Goal: Task Accomplishment & Management: Complete application form

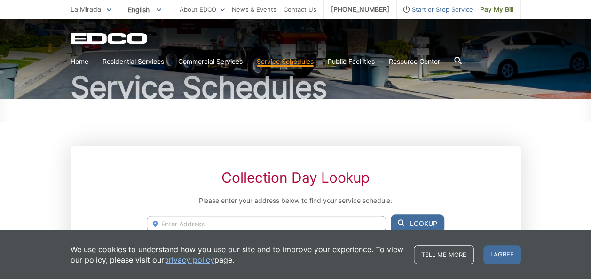
scroll to position [69, 0]
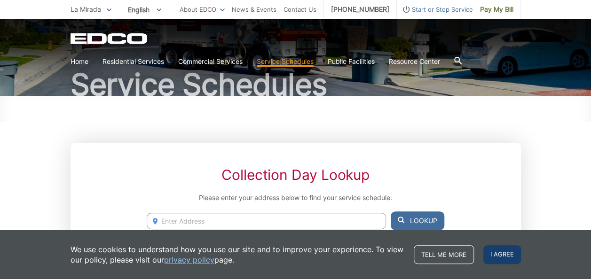
click at [508, 256] on span "I agree" at bounding box center [502, 254] width 38 height 19
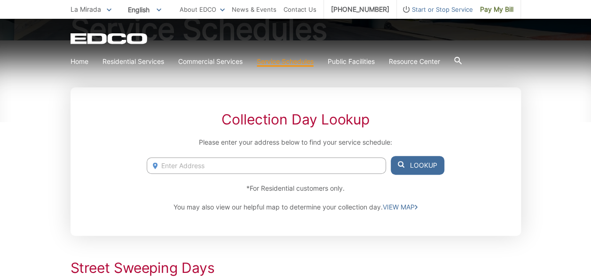
scroll to position [125, 0]
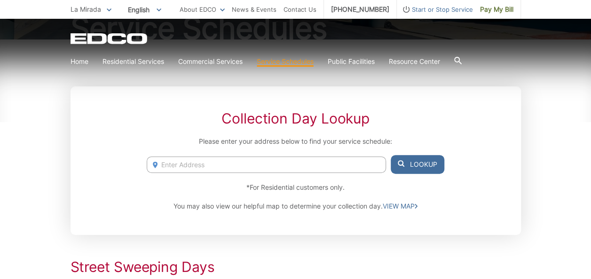
click at [300, 168] on input "Enter Address" at bounding box center [266, 165] width 239 height 16
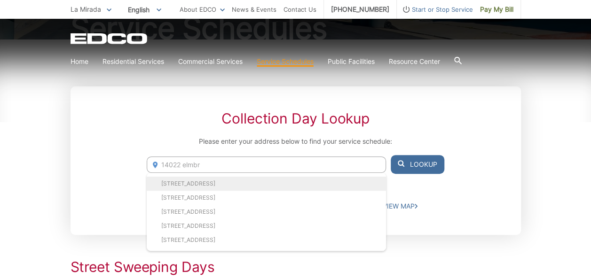
click at [185, 182] on li "14022 Elmbrook Dr, La Mirada, CA, 90638" at bounding box center [266, 184] width 239 height 14
type input "14022 Elmbrook Dr, La Mirada, CA, 90638"
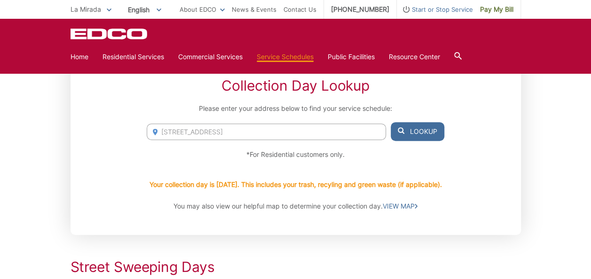
scroll to position [156, 0]
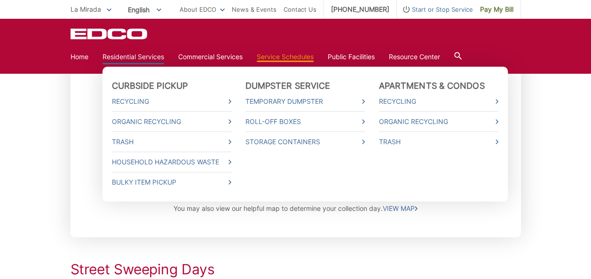
click at [150, 60] on link "Residential Services" at bounding box center [134, 57] width 62 height 10
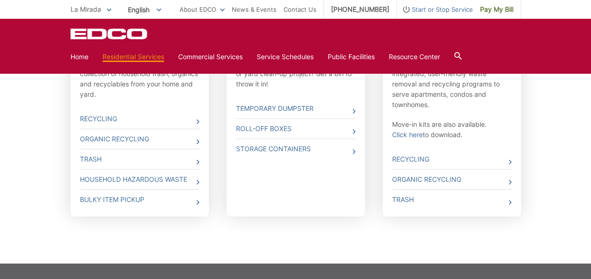
scroll to position [373, 0]
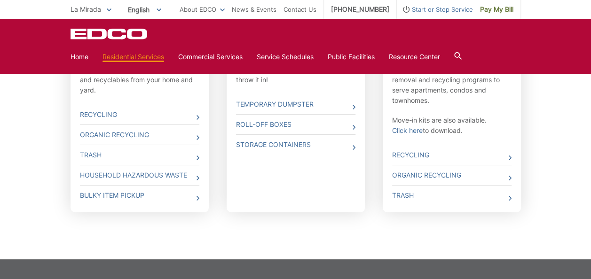
click at [182, 161] on link "Trash" at bounding box center [139, 155] width 119 height 20
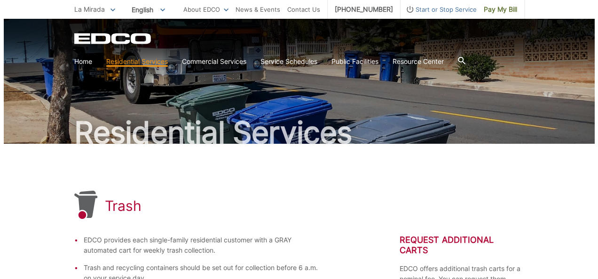
scroll to position [18, 0]
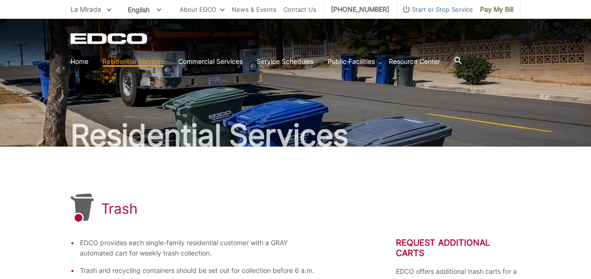
click at [320, 203] on div "Trash" at bounding box center [296, 209] width 451 height 30
click at [345, 79] on div "Residential Services" at bounding box center [296, 74] width 451 height 146
click at [453, 14] on span "Start or Stop Service" at bounding box center [435, 9] width 76 height 10
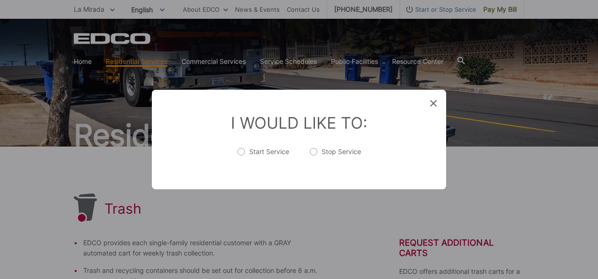
click at [244, 151] on label "Start Service" at bounding box center [263, 156] width 52 height 19
radio input "true"
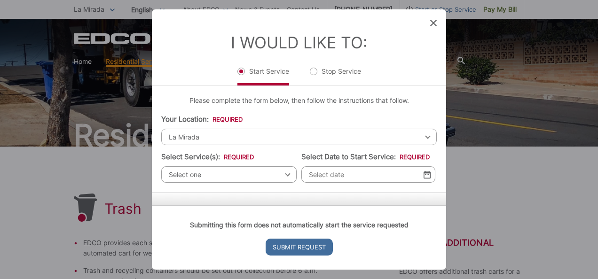
click at [285, 174] on div "Select one Select one Residential Curbside Pickup Commercial/Business Services …" at bounding box center [228, 174] width 135 height 16
click at [255, 174] on span "Select one" at bounding box center [228, 174] width 135 height 16
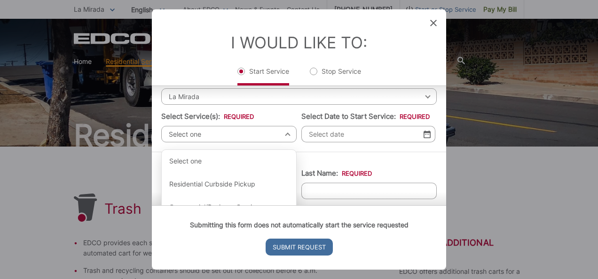
scroll to position [73, 0]
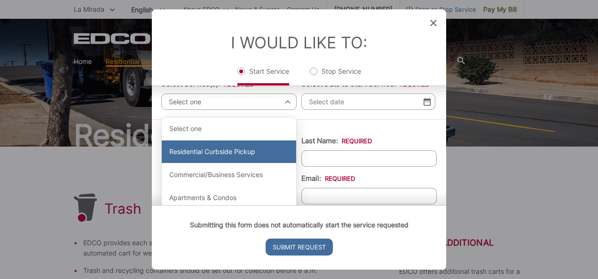
click at [253, 154] on div "Residential Curbside Pickup" at bounding box center [229, 152] width 134 height 23
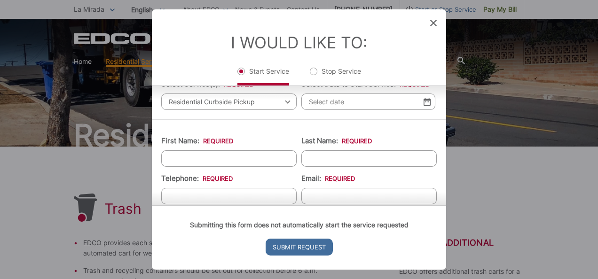
click at [329, 103] on input "Select Date to Start Service: *" at bounding box center [368, 102] width 134 height 16
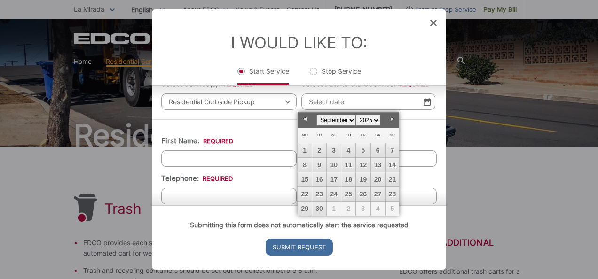
click at [336, 210] on span "1" at bounding box center [334, 209] width 14 height 14
click at [391, 118] on link "Next" at bounding box center [392, 119] width 14 height 14
click at [333, 149] on link "1" at bounding box center [334, 150] width 14 height 14
type input "10/01/2025"
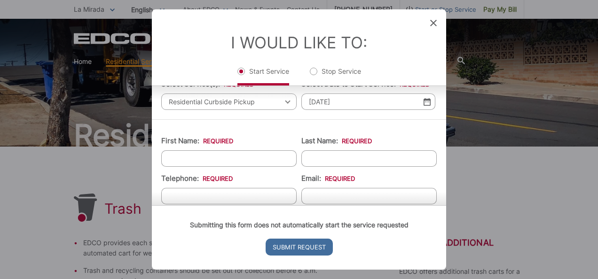
click at [225, 157] on input "First Name: *" at bounding box center [228, 158] width 135 height 16
click at [254, 158] on input "First Name: *" at bounding box center [228, 158] width 135 height 16
type input "Roselle"
type input "Capiral"
type input "(714) 907-2089"
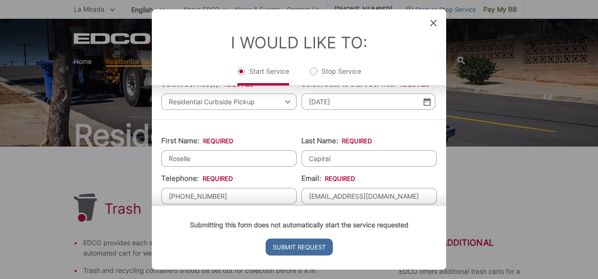
type input "rosell3y@gmail.com"
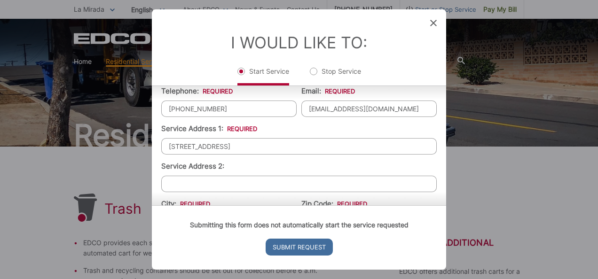
type input "14022 Elmbrook Dr"
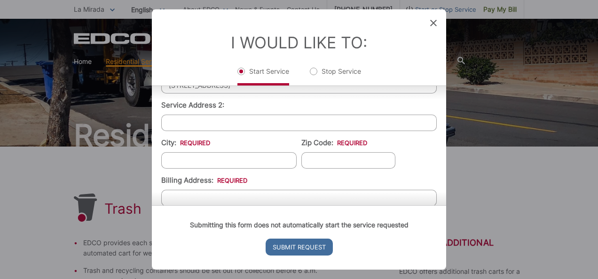
scroll to position [225, 0]
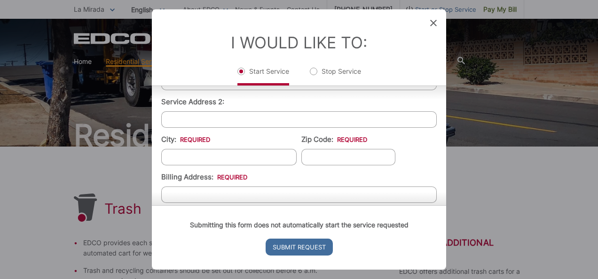
click at [239, 157] on input "City: *" at bounding box center [228, 157] width 135 height 16
type input "La Mirada"
type input "90638"
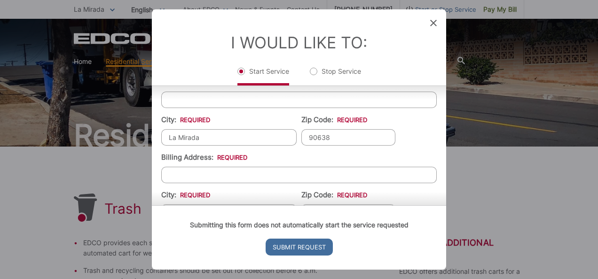
scroll to position [253, 0]
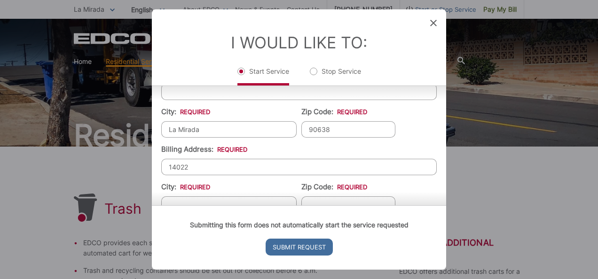
type input "14022 Elmbrook Dr."
click at [220, 205] on div "Submitting this form does not automatically start the service requested Submit …" at bounding box center [299, 237] width 294 height 64
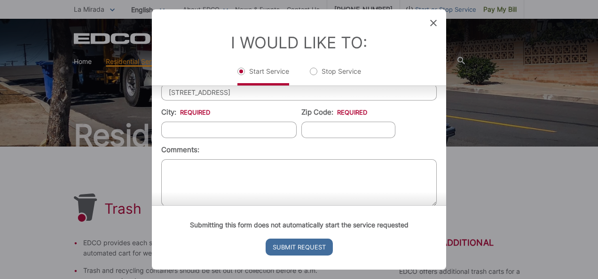
scroll to position [329, 0]
click at [262, 131] on input "City: *" at bounding box center [228, 128] width 135 height 16
type input "La Mirada"
type input "90638"
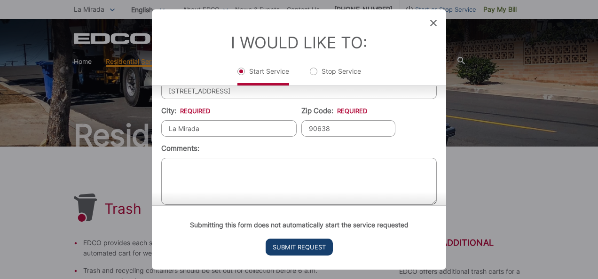
click at [294, 250] on input "Submit Request" at bounding box center [299, 247] width 67 height 17
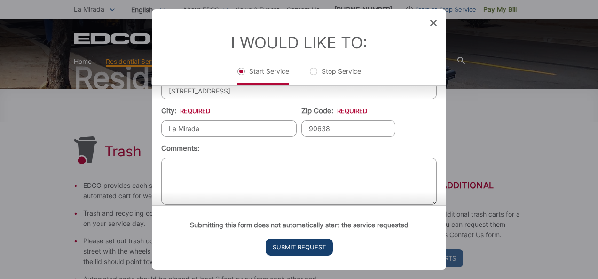
scroll to position [0, 0]
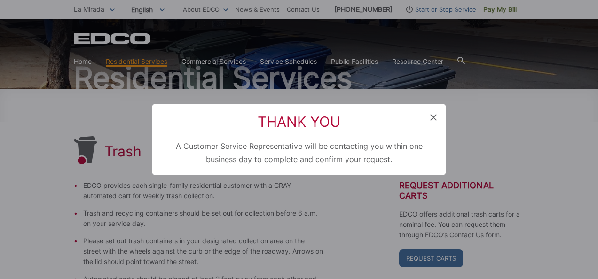
click at [431, 117] on icon at bounding box center [433, 117] width 7 height 7
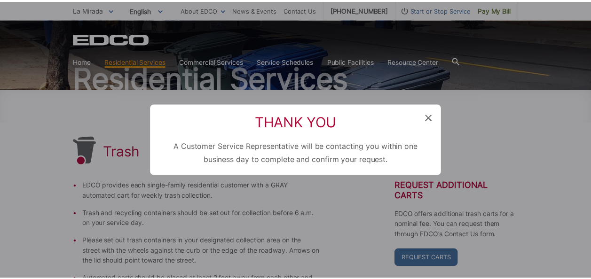
scroll to position [18, 0]
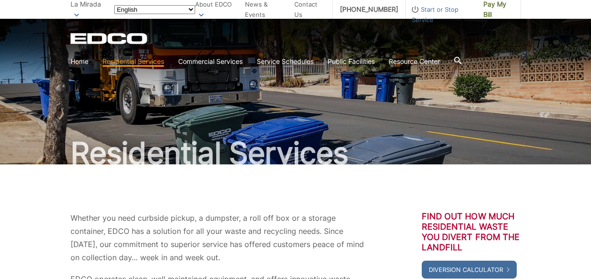
scroll to position [373, 0]
